Goal: Transaction & Acquisition: Obtain resource

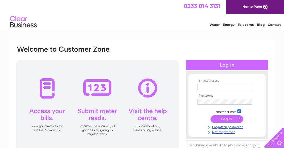
type input "accounts@motivity.uk"
click at [235, 119] on input "submit" at bounding box center [227, 118] width 33 height 7
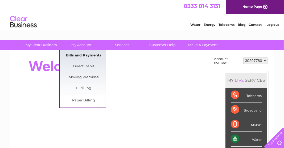
click at [90, 53] on link "Bills and Payments" at bounding box center [84, 55] width 44 height 11
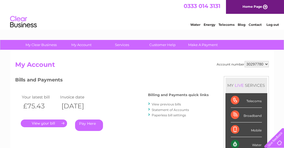
click at [58, 124] on link "." at bounding box center [44, 124] width 46 height 8
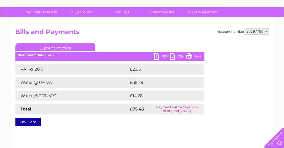
scroll to position [27, 0]
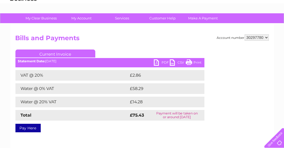
click at [156, 63] on link "PDF" at bounding box center [162, 63] width 16 height 8
click at [267, 37] on select "30297780" at bounding box center [257, 37] width 24 height 6
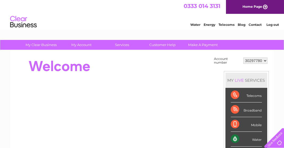
click at [265, 62] on select "30297780" at bounding box center [255, 61] width 24 height 6
click at [265, 60] on select "30297780" at bounding box center [255, 61] width 24 height 6
click at [273, 23] on link "Log out" at bounding box center [273, 25] width 13 height 4
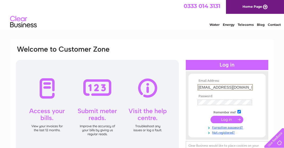
click at [237, 85] on input "accounts@motivity.uk" at bounding box center [225, 87] width 55 height 6
type input "marcusfrench@motivity.ltd.uk"
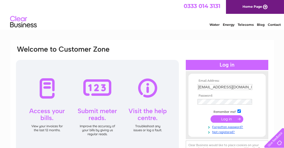
click at [228, 118] on input "submit" at bounding box center [227, 118] width 33 height 7
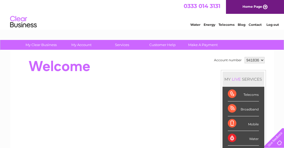
click at [261, 58] on select "941836 971766" at bounding box center [255, 60] width 20 height 6
select select "971766"
click at [245, 57] on select "941836 971766" at bounding box center [255, 60] width 20 height 6
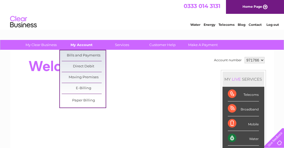
click at [82, 43] on link "My Account" at bounding box center [82, 45] width 44 height 10
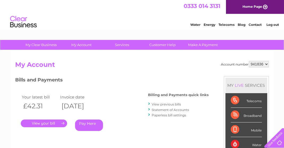
click at [265, 60] on div "Account number 941836 971766 My Account MY LIVE SERVICES Telecoms Broadband Mob…" at bounding box center [142, 138] width 264 height 176
click at [267, 65] on select "941836 971766" at bounding box center [259, 64] width 20 height 6
select select "971766"
click at [249, 61] on select "941836 971766" at bounding box center [259, 64] width 20 height 6
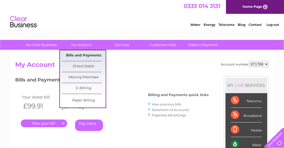
click at [89, 55] on link "Bills and Payments" at bounding box center [84, 55] width 44 height 11
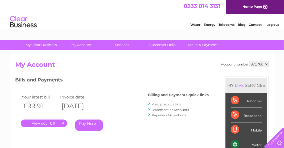
click at [55, 122] on link "." at bounding box center [44, 124] width 46 height 8
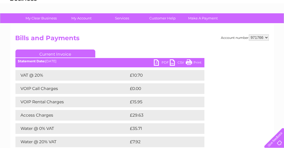
scroll to position [53, 0]
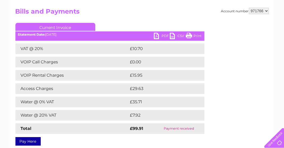
click at [219, 137] on div "Account number 941836 971766 Bills and Payments Current Invoice PDF CSV Print S…" at bounding box center [141, 76] width 253 height 136
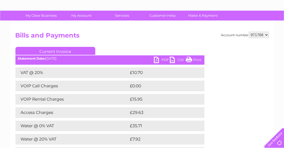
scroll to position [27, 0]
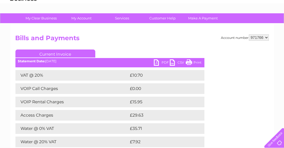
click at [157, 60] on link "PDF" at bounding box center [162, 63] width 16 height 8
